Goal: Task Accomplishment & Management: Manage account settings

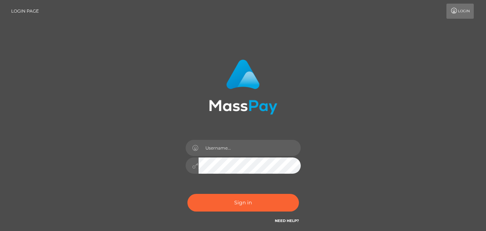
click at [207, 149] on input "text" at bounding box center [250, 148] width 102 height 16
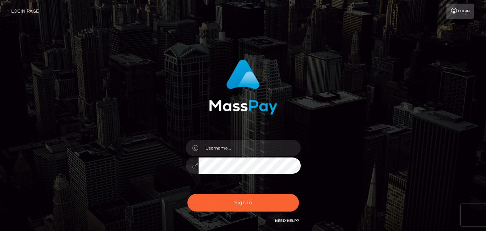
type input "maevewolfeee@gmail.com"
click at [187, 194] on button "Sign in" at bounding box center [243, 203] width 112 height 18
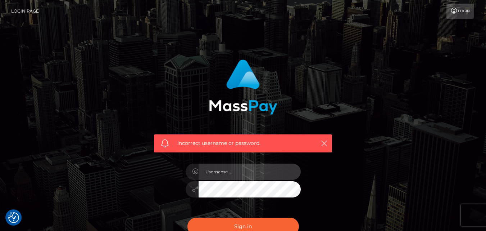
click at [239, 172] on input "text" at bounding box center [250, 171] width 102 height 16
type input "[EMAIL_ADDRESS][DOMAIN_NAME]"
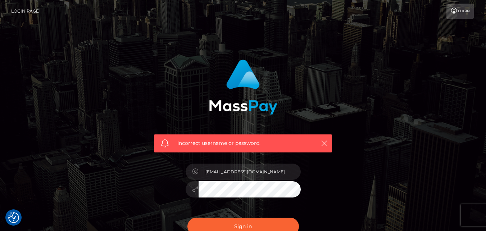
click at [187, 217] on button "Sign in" at bounding box center [243, 226] width 112 height 18
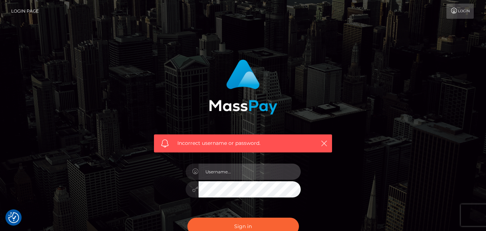
click at [222, 176] on input "text" at bounding box center [250, 171] width 102 height 16
type input "[EMAIL_ADDRESS][DOMAIN_NAME]"
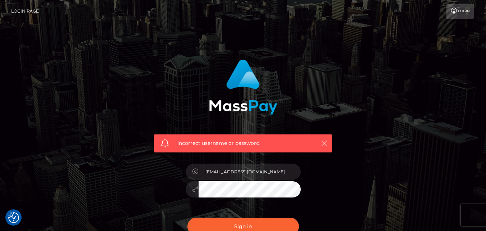
click at [187, 217] on button "Sign in" at bounding box center [243, 226] width 112 height 18
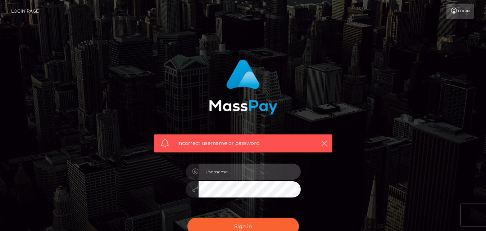
click at [236, 169] on input "text" at bounding box center [250, 171] width 102 height 16
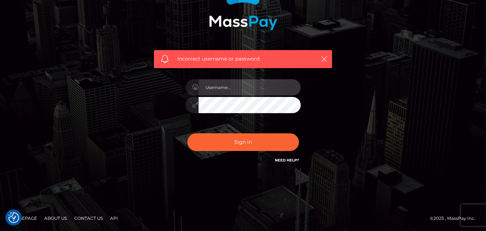
click at [250, 86] on input "text" at bounding box center [250, 87] width 102 height 16
type input "m"
click at [231, 90] on input "afra.arf.arf@mail.com" at bounding box center [250, 87] width 102 height 16
type input "afra.arf.arf@gmail.com"
click at [187, 133] on button "Sign in" at bounding box center [243, 142] width 112 height 18
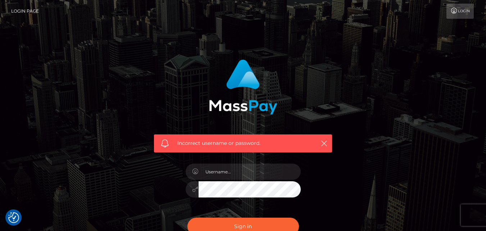
click at [460, 15] on link "Login" at bounding box center [459, 11] width 27 height 15
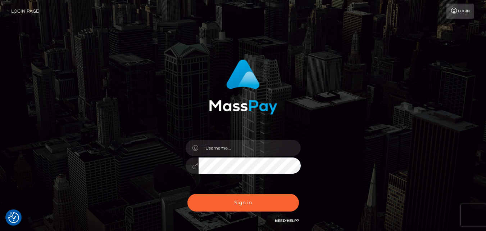
click at [29, 9] on link "Login Page" at bounding box center [25, 11] width 28 height 15
